Goal: Transaction & Acquisition: Purchase product/service

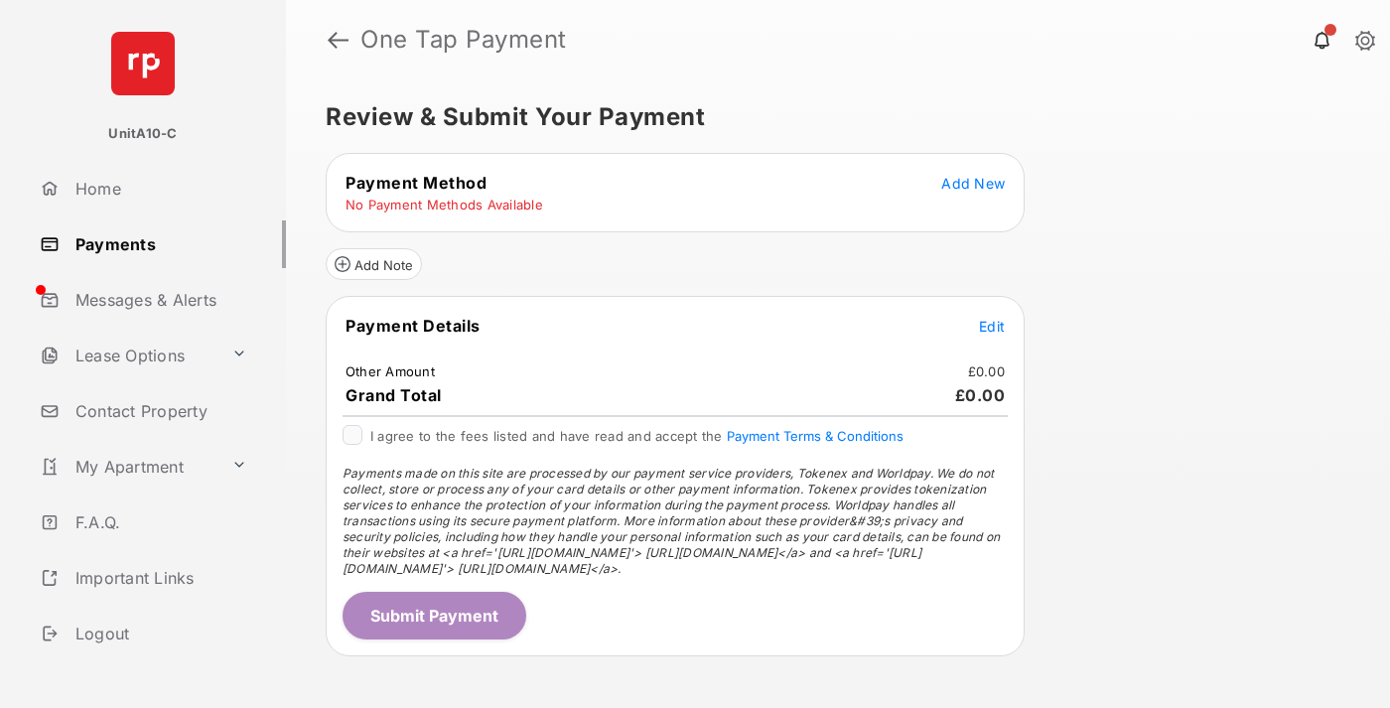
click at [973, 183] on span "Add New" at bounding box center [973, 183] width 64 height 17
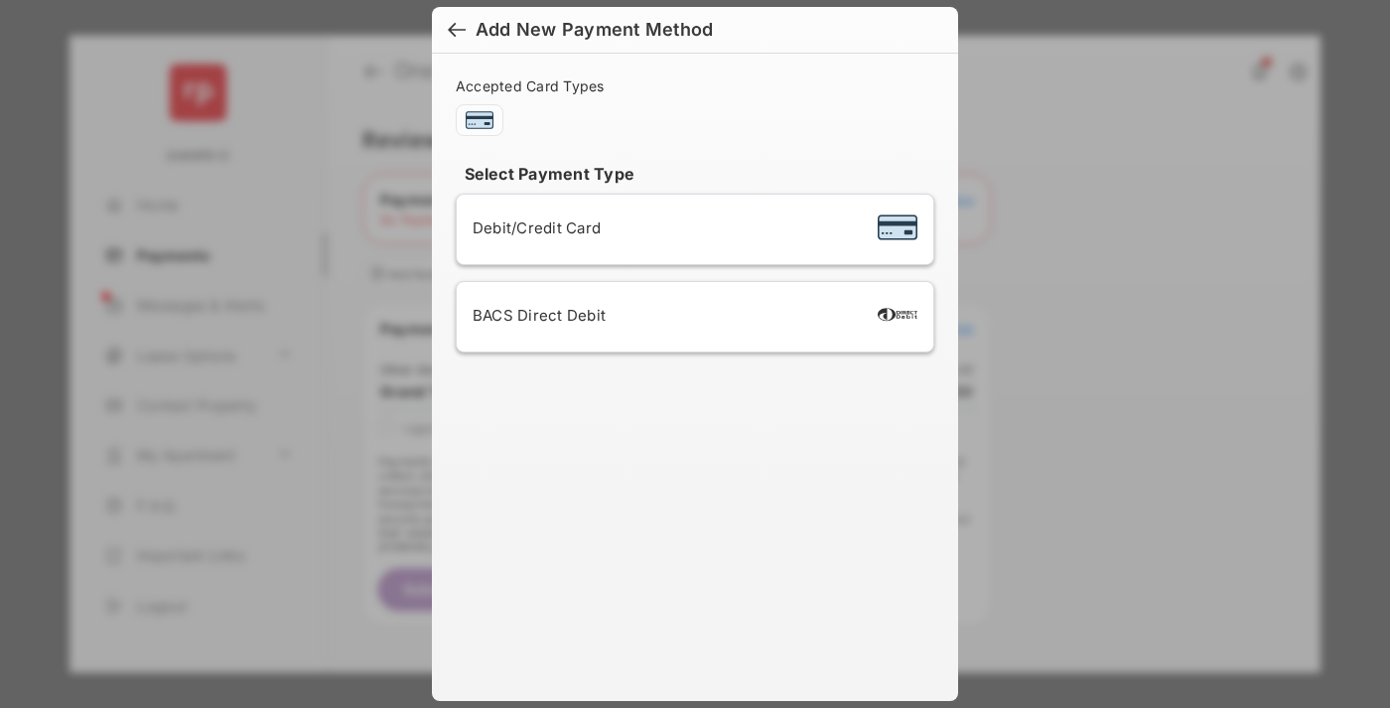
click at [531, 227] on span "Debit/Credit Card" at bounding box center [536, 227] width 128 height 19
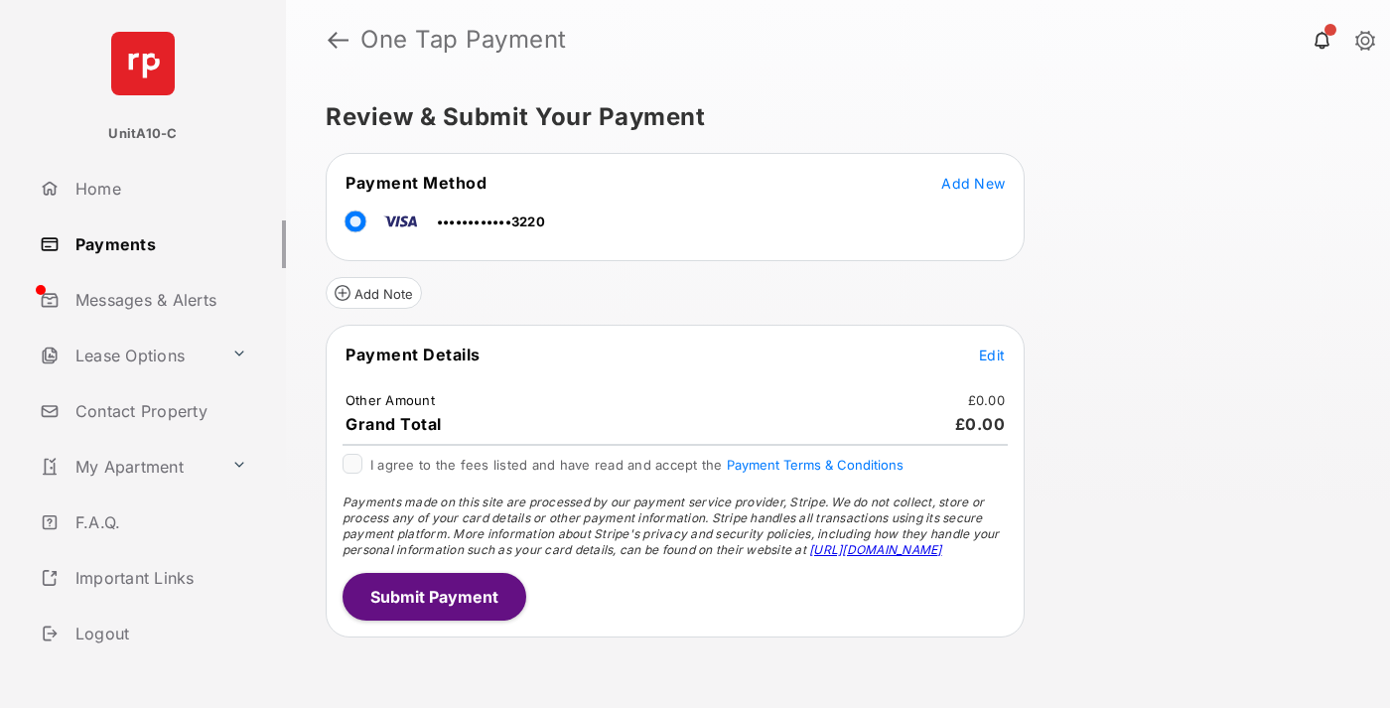
click at [992, 354] on span "Edit" at bounding box center [992, 354] width 26 height 17
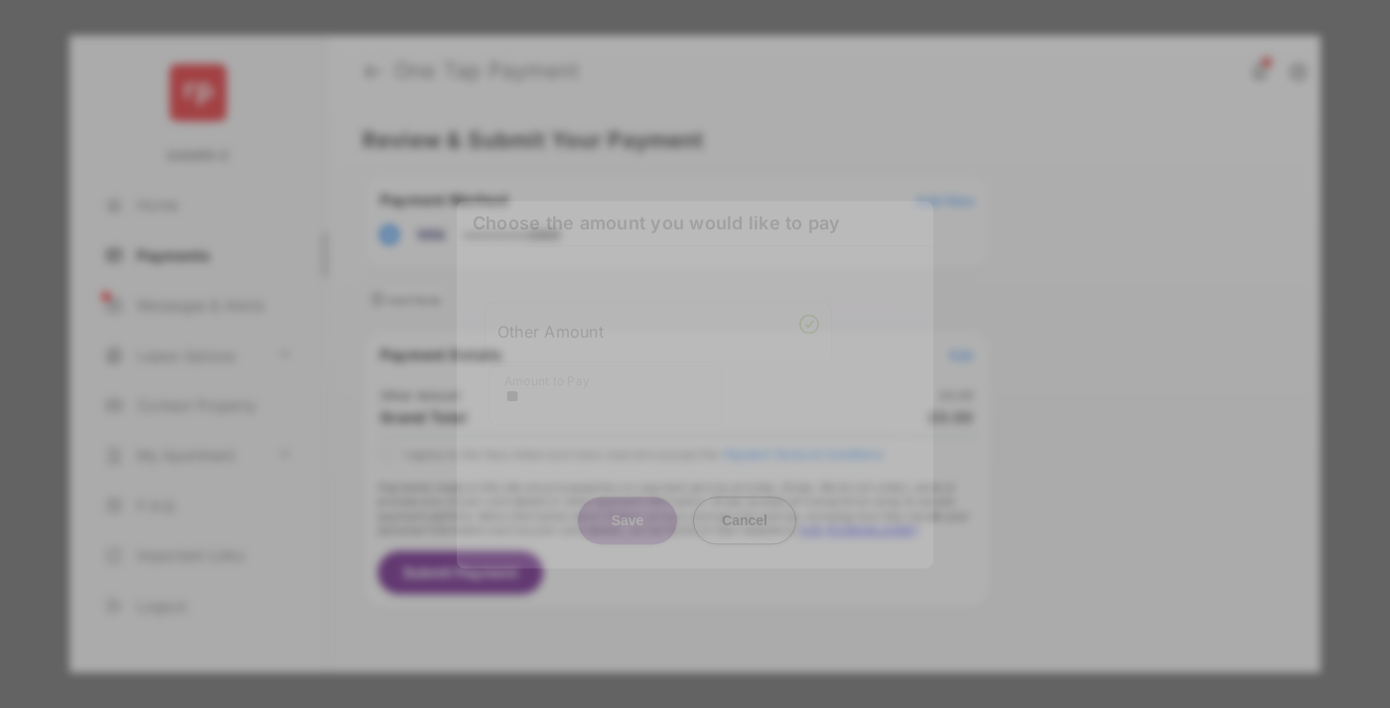
type input "**"
click at [627, 500] on button "Save" at bounding box center [627, 520] width 99 height 48
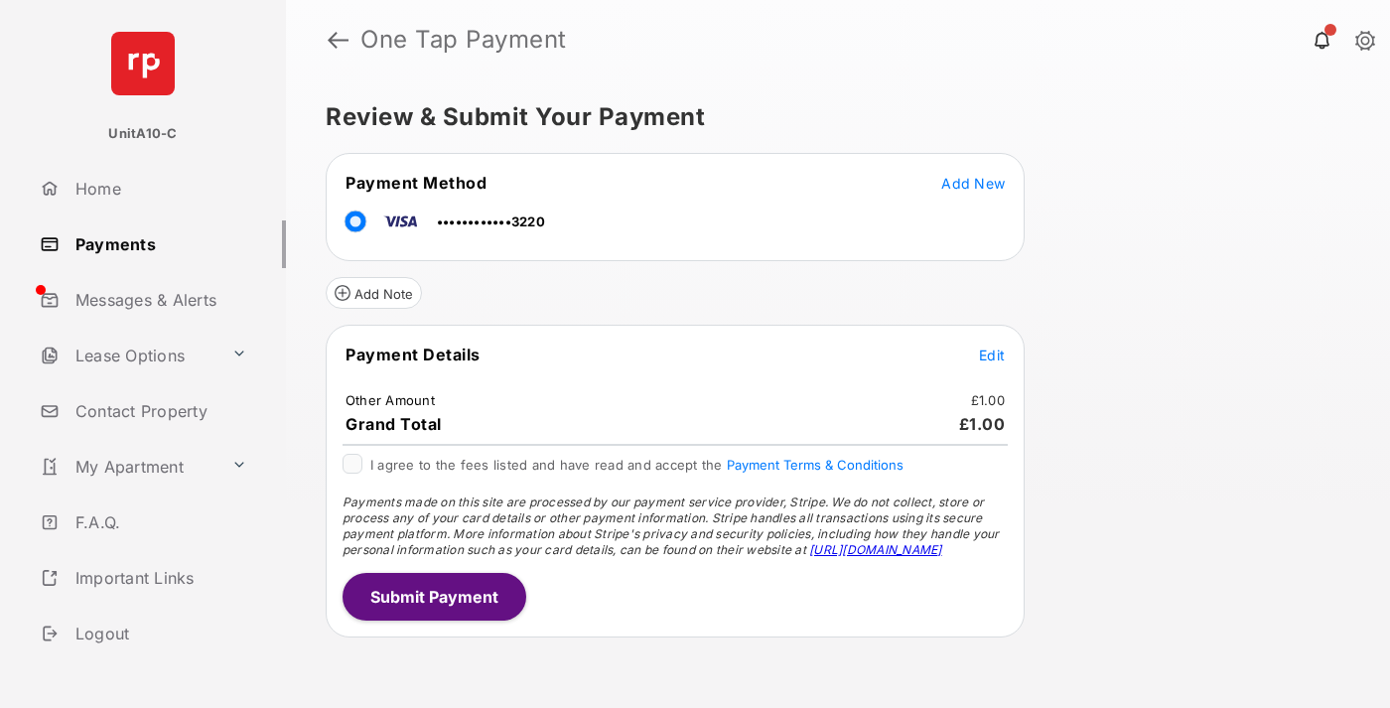
click at [433, 596] on button "Submit Payment" at bounding box center [434, 597] width 184 height 48
